Goal: Navigation & Orientation: Find specific page/section

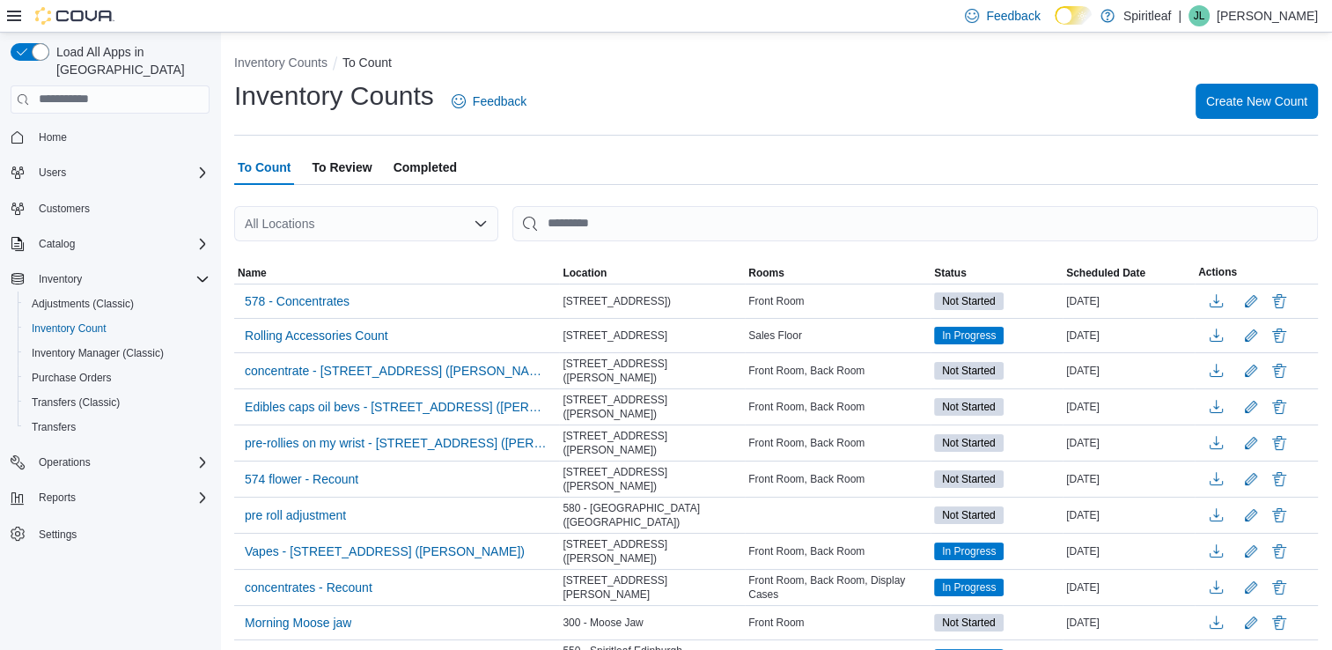
click at [1268, 13] on p "[PERSON_NAME]" at bounding box center [1267, 15] width 101 height 21
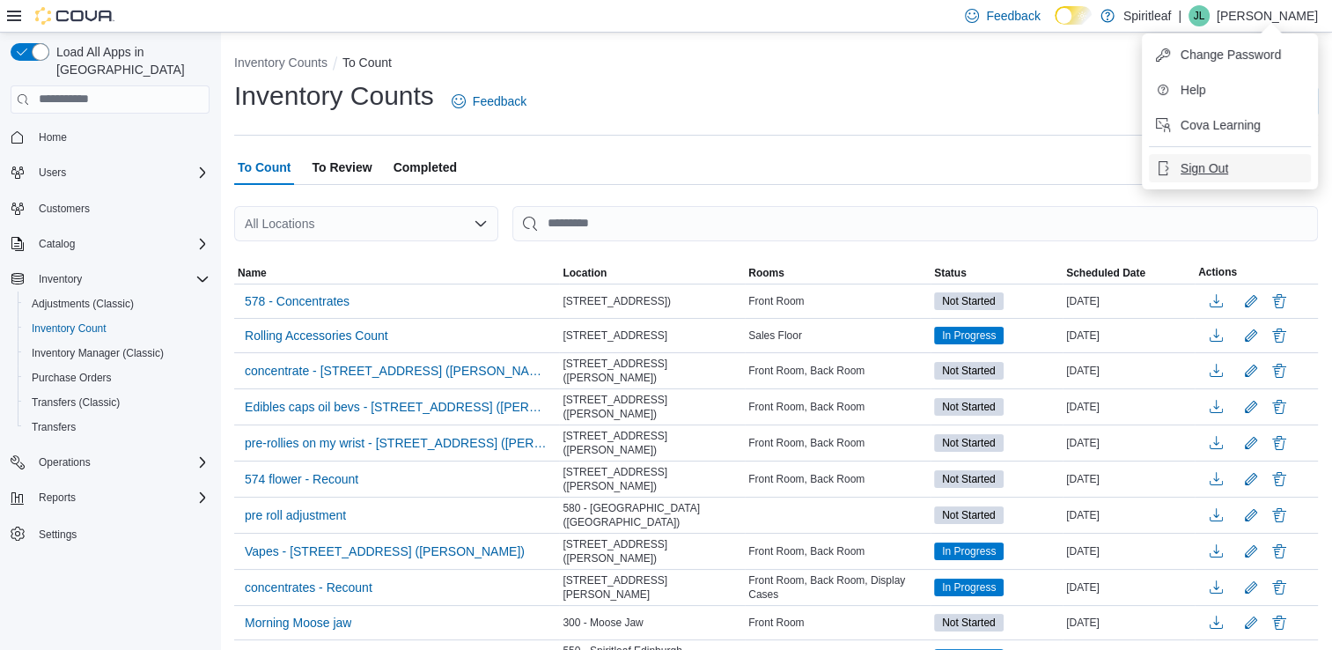
click at [1208, 169] on span "Sign Out" at bounding box center [1204, 168] width 48 height 18
